Goal: Check status: Check status

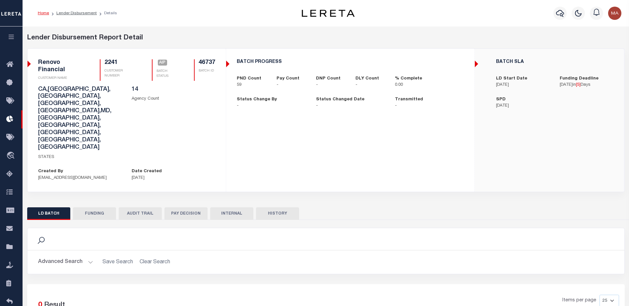
click at [276, 208] on button "HISTORY" at bounding box center [277, 214] width 43 height 13
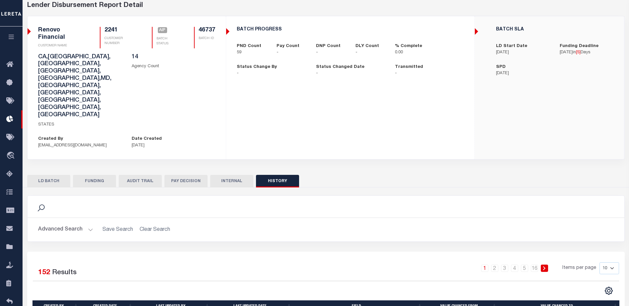
scroll to position [20, 0]
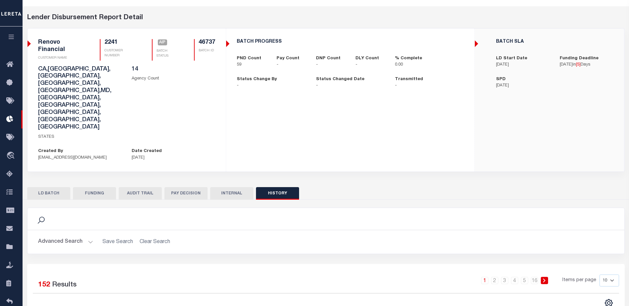
click at [58, 187] on button "LD BATCH" at bounding box center [48, 193] width 43 height 13
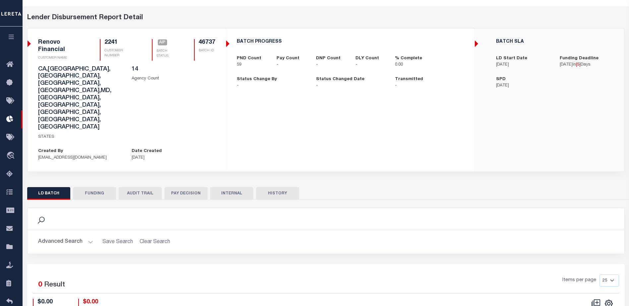
click at [285, 187] on button "HISTORY" at bounding box center [277, 193] width 43 height 13
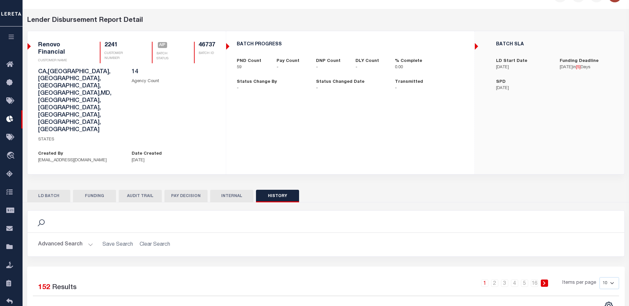
scroll to position [0, 0]
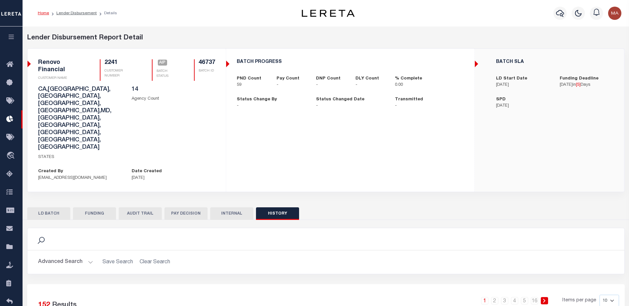
click at [43, 208] on button "LD BATCH" at bounding box center [48, 214] width 43 height 13
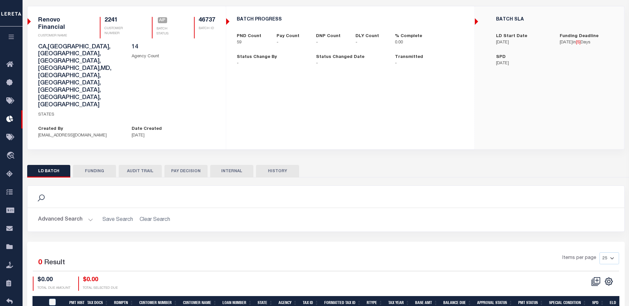
scroll to position [45, 0]
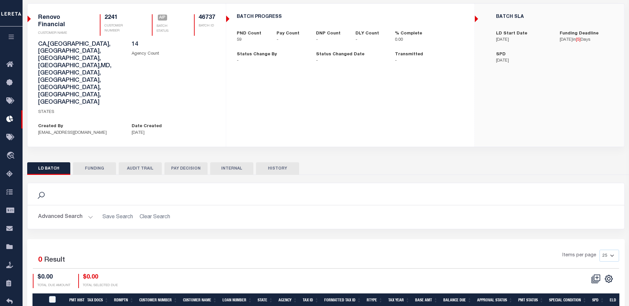
click at [99, 162] on button "FUNDING" at bounding box center [94, 168] width 43 height 13
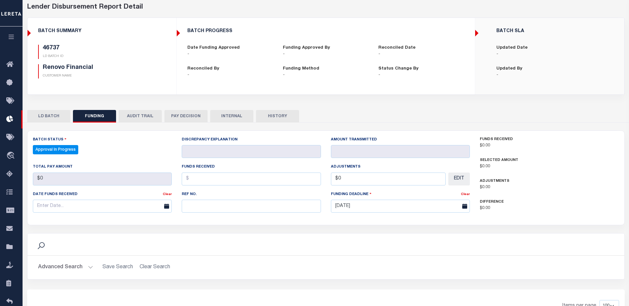
scroll to position [30, 0]
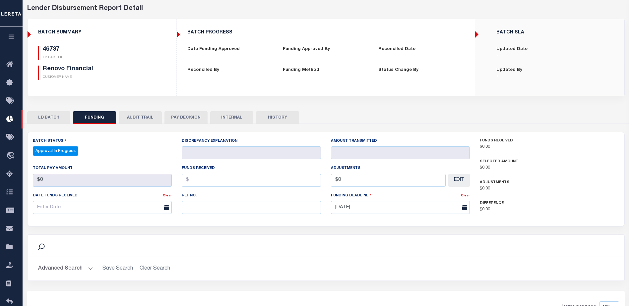
click at [55, 117] on button "LD BATCH" at bounding box center [48, 117] width 43 height 13
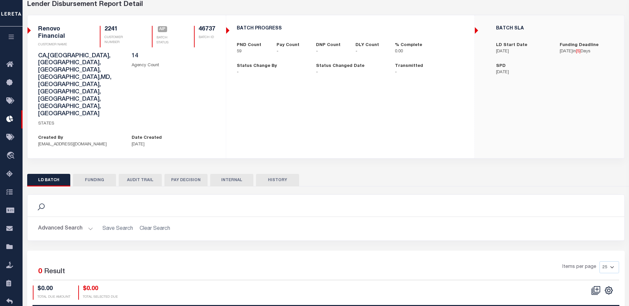
scroll to position [45, 0]
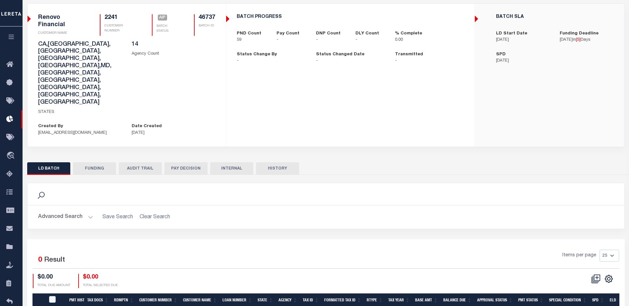
click at [275, 162] on button "HISTORY" at bounding box center [277, 168] width 43 height 13
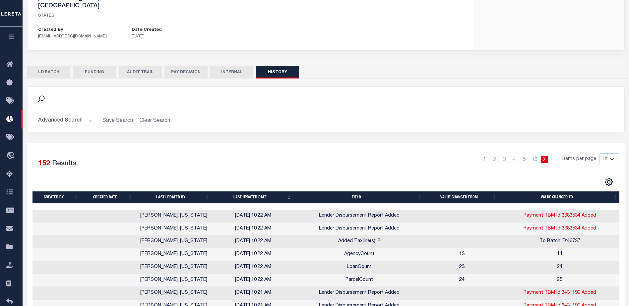
scroll to position [153, 0]
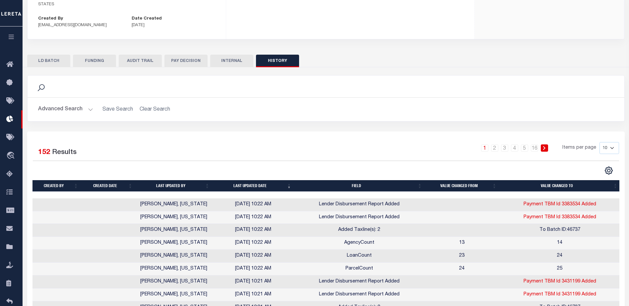
click at [616, 142] on select "10 25 50 100" at bounding box center [610, 148] width 20 height 12
select select "100"
click at [600, 142] on select "10 25 50 100" at bounding box center [610, 148] width 20 height 12
click at [52, 55] on button "LD BATCH" at bounding box center [48, 61] width 43 height 13
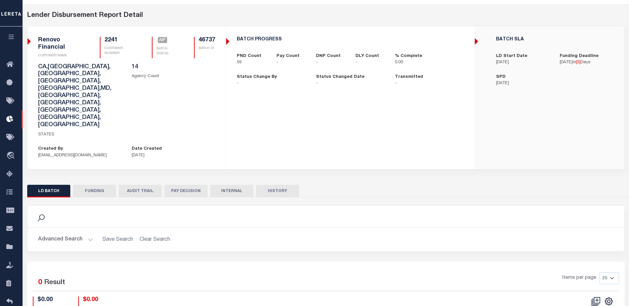
scroll to position [0, 0]
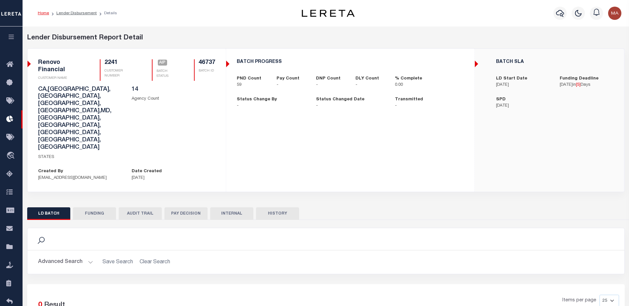
drag, startPoint x: 66, startPoint y: 12, endPoint x: 98, endPoint y: 38, distance: 41.5
click at [66, 12] on link "Lender Disbursement" at bounding box center [76, 13] width 40 height 4
checkbox input "true"
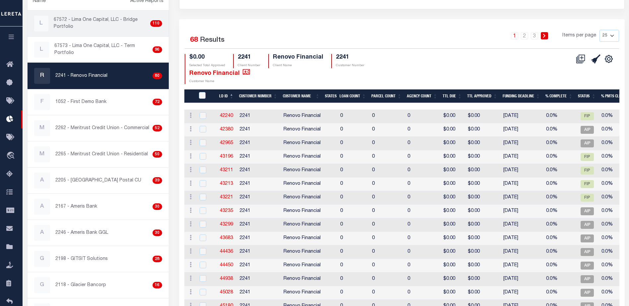
scroll to position [33, 0]
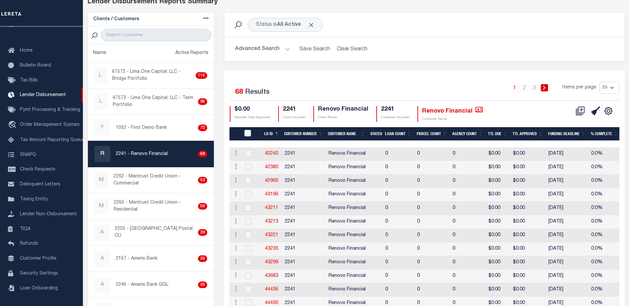
scroll to position [33, 0]
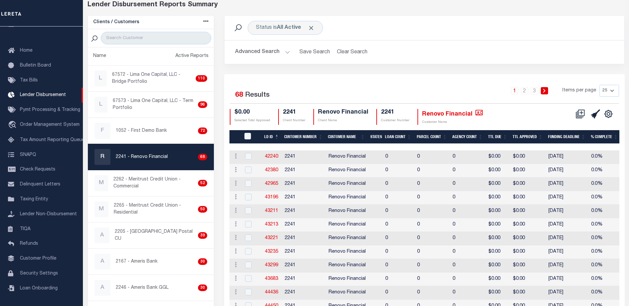
click at [258, 57] on button "Advanced Search" at bounding box center [262, 52] width 55 height 13
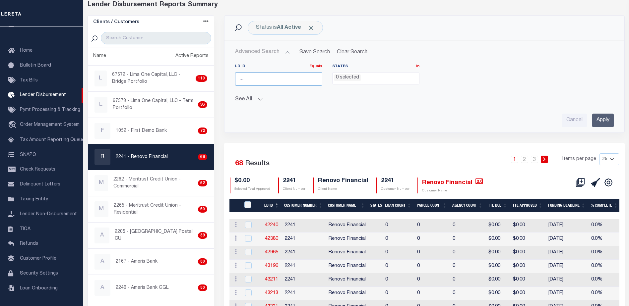
click at [264, 77] on input "number" at bounding box center [278, 79] width 87 height 14
type input "46737"
click at [604, 122] on input "Apply" at bounding box center [603, 121] width 22 height 14
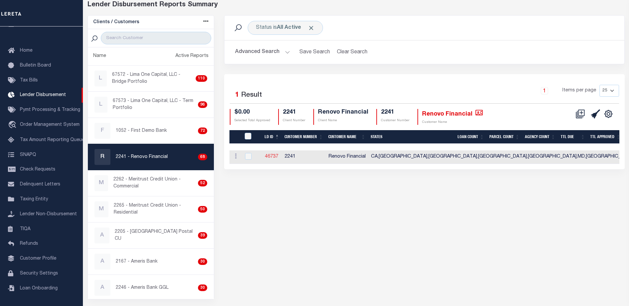
click at [275, 155] on link "46737" at bounding box center [271, 157] width 13 height 5
checkbox input "true"
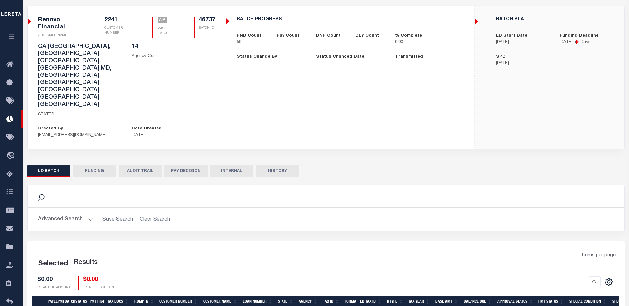
scroll to position [45, 0]
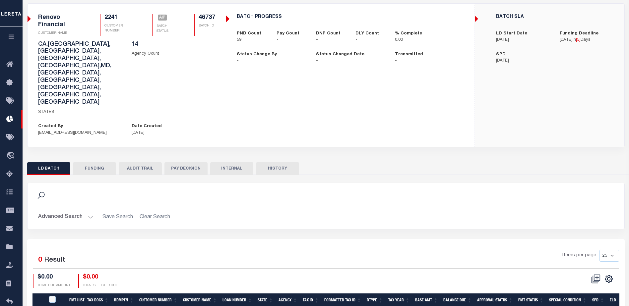
click at [144, 162] on button "AUDIT TRAIL" at bounding box center [140, 168] width 43 height 13
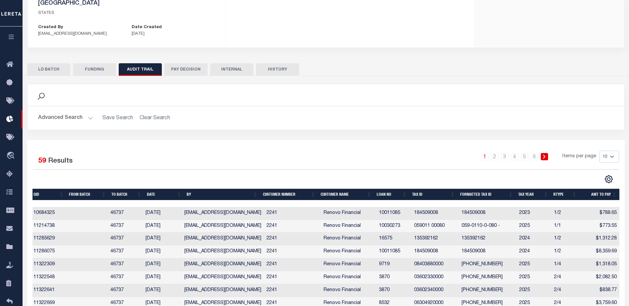
scroll to position [153, 0]
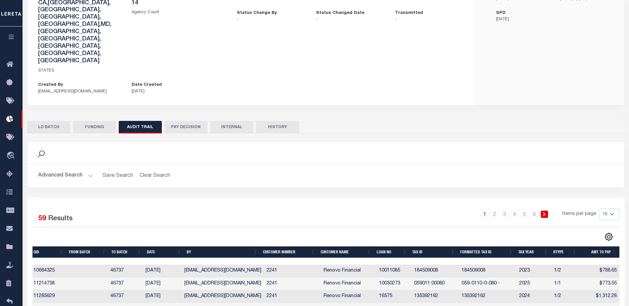
click at [178, 121] on button "PAY DECISION" at bounding box center [185, 127] width 43 height 13
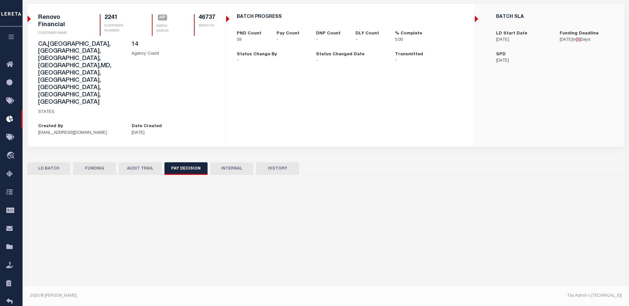
scroll to position [45, 0]
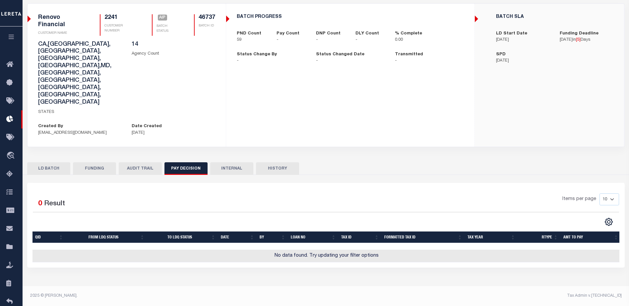
click at [58, 162] on button "LD BATCH" at bounding box center [48, 168] width 43 height 13
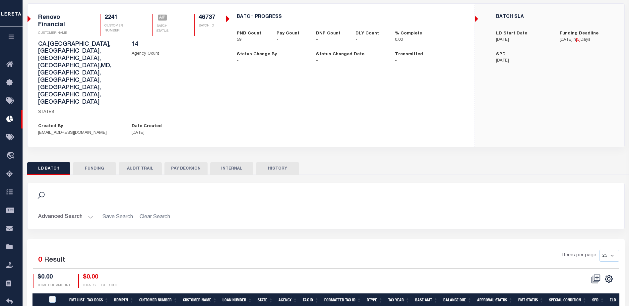
click at [93, 162] on button "FUNDING" at bounding box center [94, 168] width 43 height 13
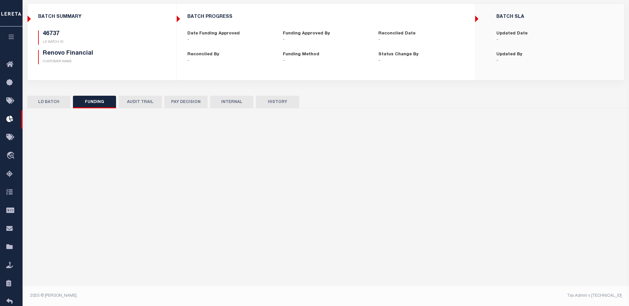
type input "$0"
type input "[DATE]"
select select "100"
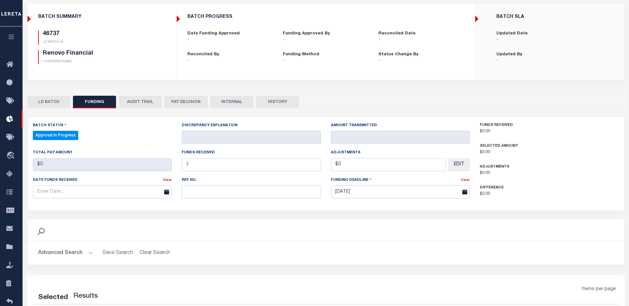
select select "100"
click at [45, 102] on button "LD BATCH" at bounding box center [48, 102] width 43 height 13
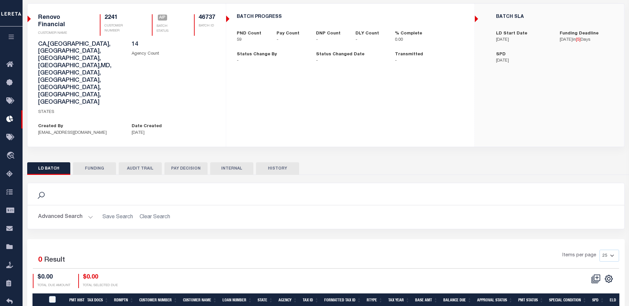
click at [548, 102] on div "Lender Disbursement Report Detail 2241 CLIENT NUMBER Renovo Financial CLIENT NA…" at bounding box center [325, 72] width 607 height 169
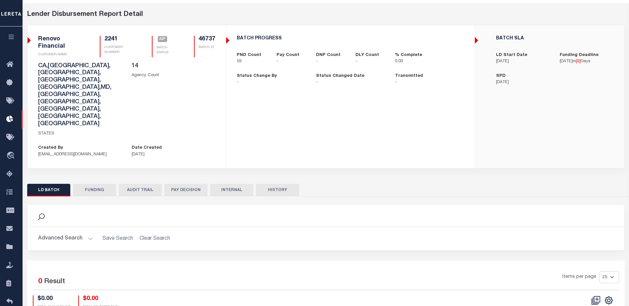
scroll to position [12, 0]
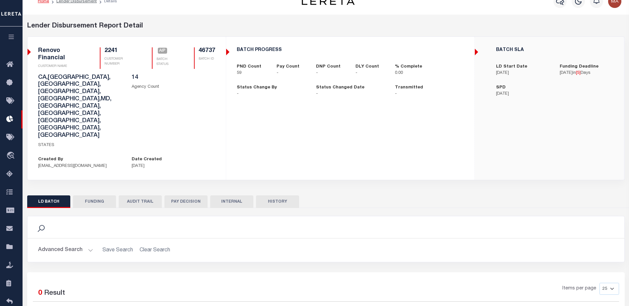
click at [56, 244] on button "Advanced Search" at bounding box center [65, 250] width 55 height 13
click at [52, 295] on button "See All" at bounding box center [326, 298] width 576 height 6
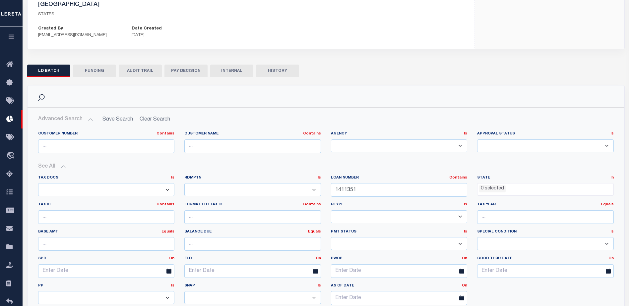
scroll to position [145, 0]
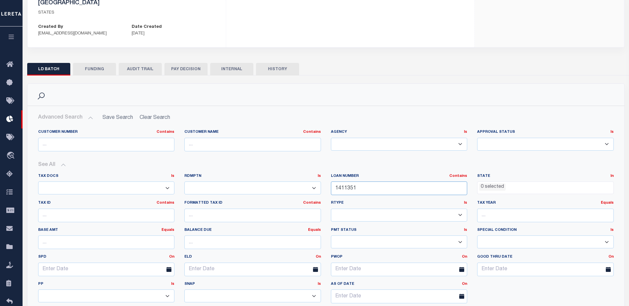
drag, startPoint x: 358, startPoint y: 139, endPoint x: 328, endPoint y: 141, distance: 30.6
click at [328, 174] on div "Loan Number Contains Contains Is 1411351" at bounding box center [399, 187] width 147 height 27
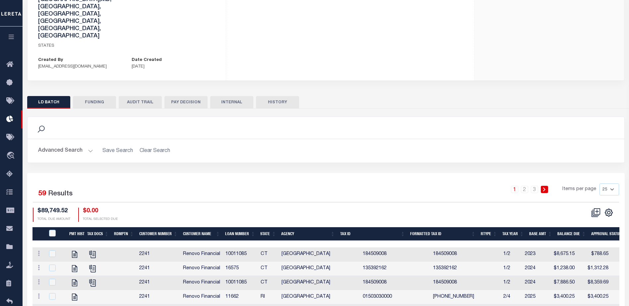
scroll to position [45, 0]
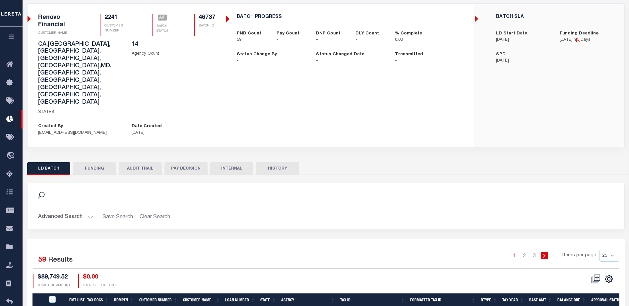
drag, startPoint x: 269, startPoint y: 118, endPoint x: 262, endPoint y: 124, distance: 9.4
click at [269, 162] on button "HISTORY" at bounding box center [277, 168] width 43 height 13
select select "100"
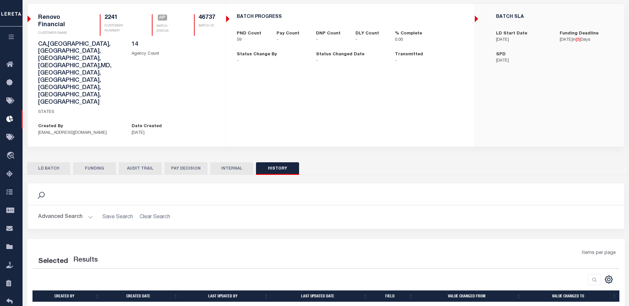
select select "100"
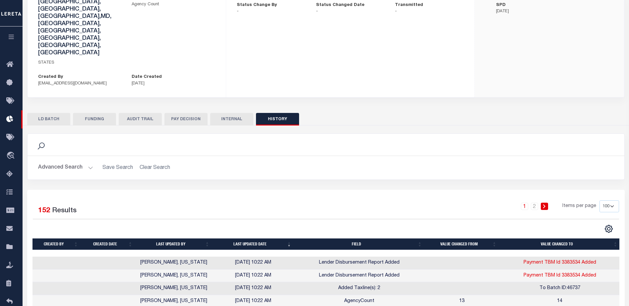
scroll to position [78, 0]
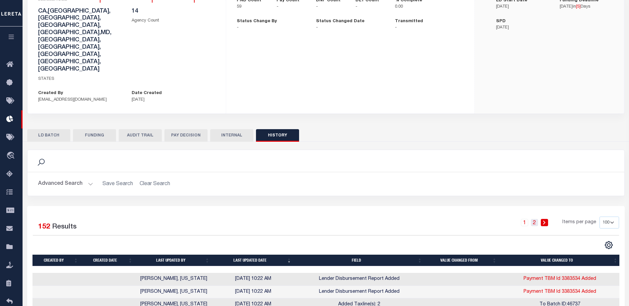
click at [535, 219] on link "2" at bounding box center [534, 222] width 7 height 7
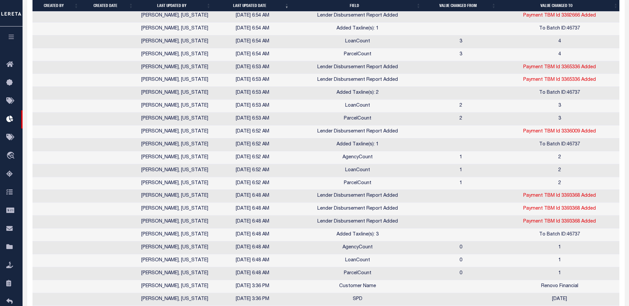
scroll to position [688, 0]
